Goal: Information Seeking & Learning: Learn about a topic

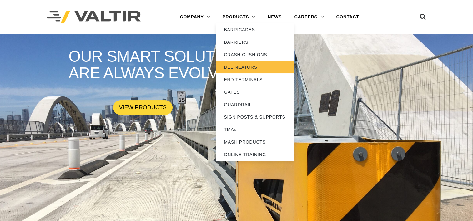
click at [240, 69] on link "DELINEATORS" at bounding box center [255, 67] width 78 height 12
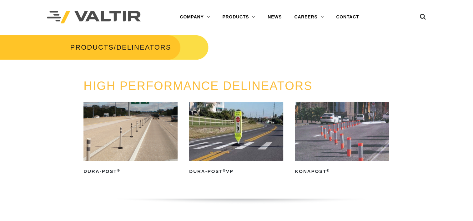
click at [161, 145] on img at bounding box center [130, 131] width 94 height 59
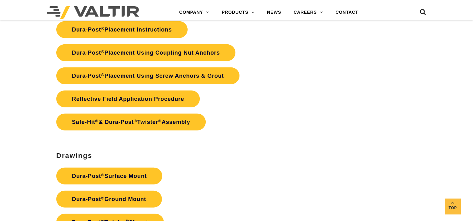
scroll to position [1655, 0]
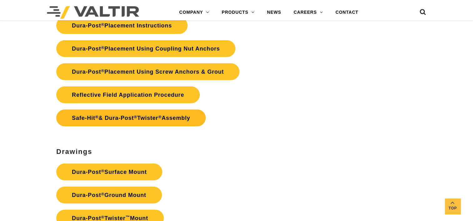
click at [167, 116] on link "Safe-Hit ® & Dura-Post ® Twister ® Assembly" at bounding box center [130, 118] width 149 height 17
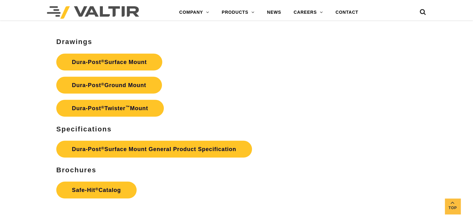
scroll to position [1755, 0]
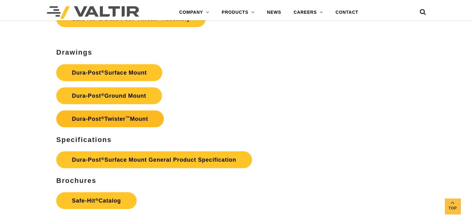
click at [133, 120] on link "Dura-Post ® Twister ™ Mount" at bounding box center [109, 119] width 107 height 17
